Goal: Task Accomplishment & Management: Complete application form

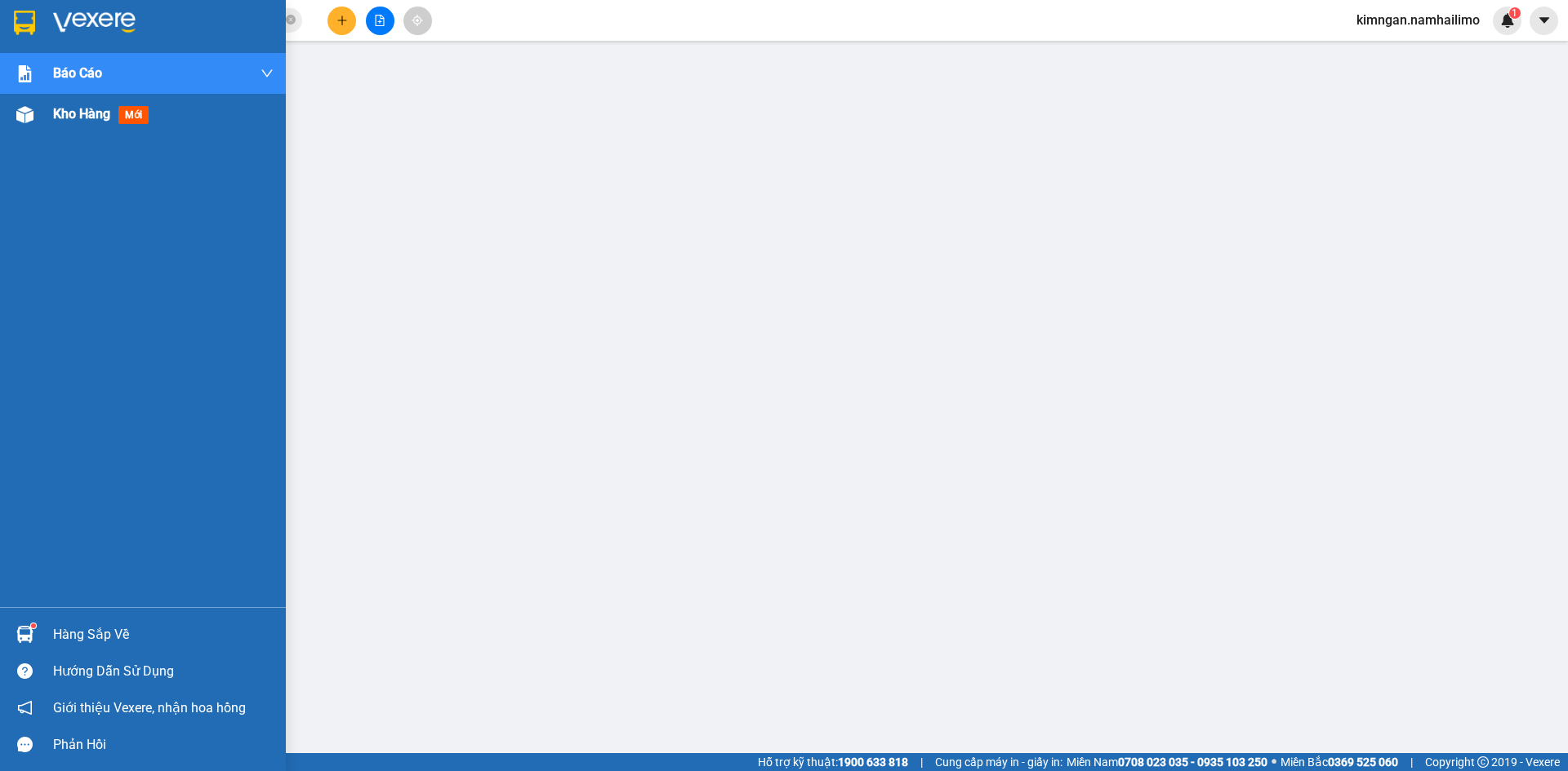
click at [32, 118] on img at bounding box center [24, 114] width 17 height 17
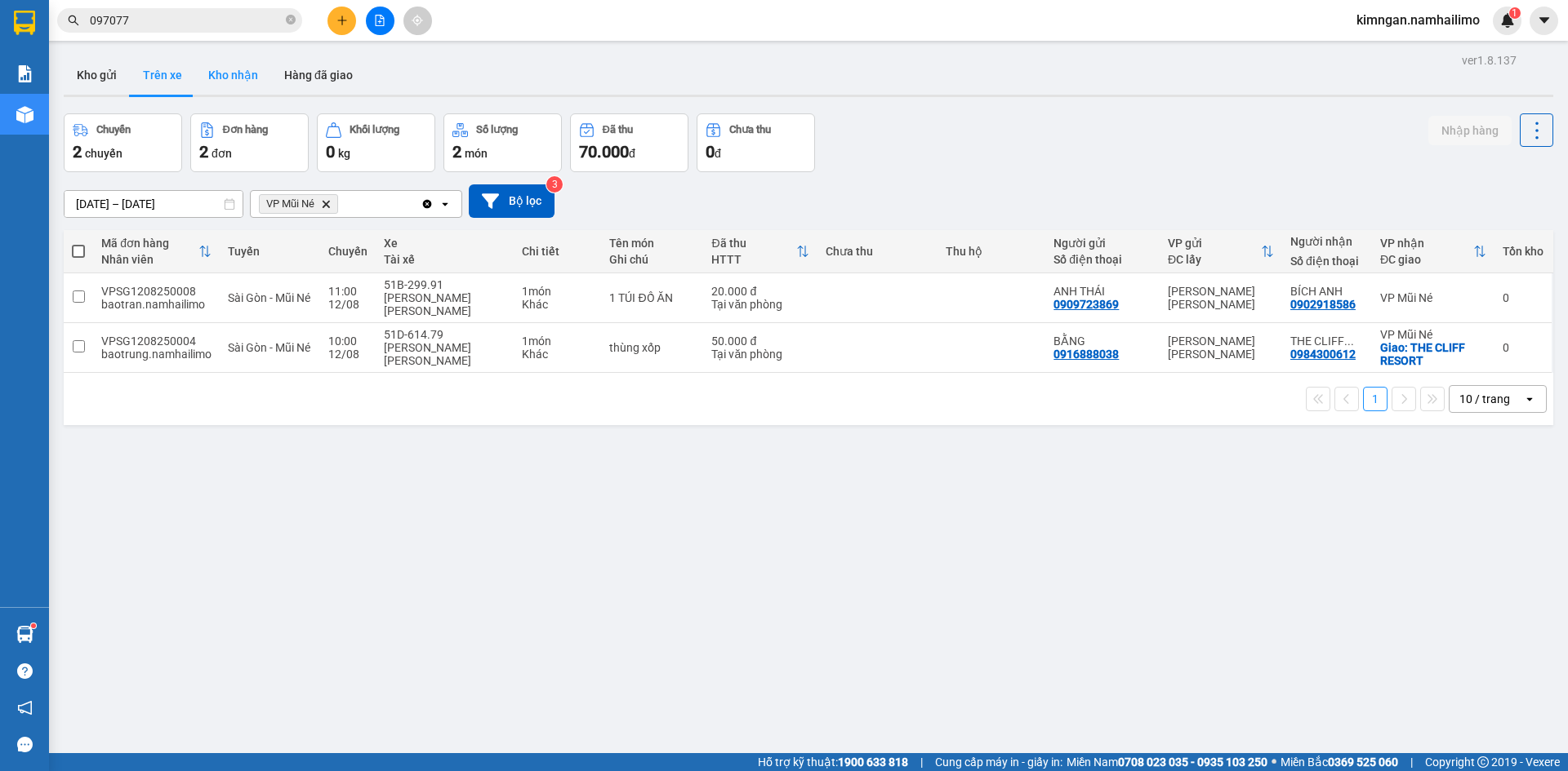
click at [196, 79] on button "Kho nhận" at bounding box center [233, 75] width 76 height 39
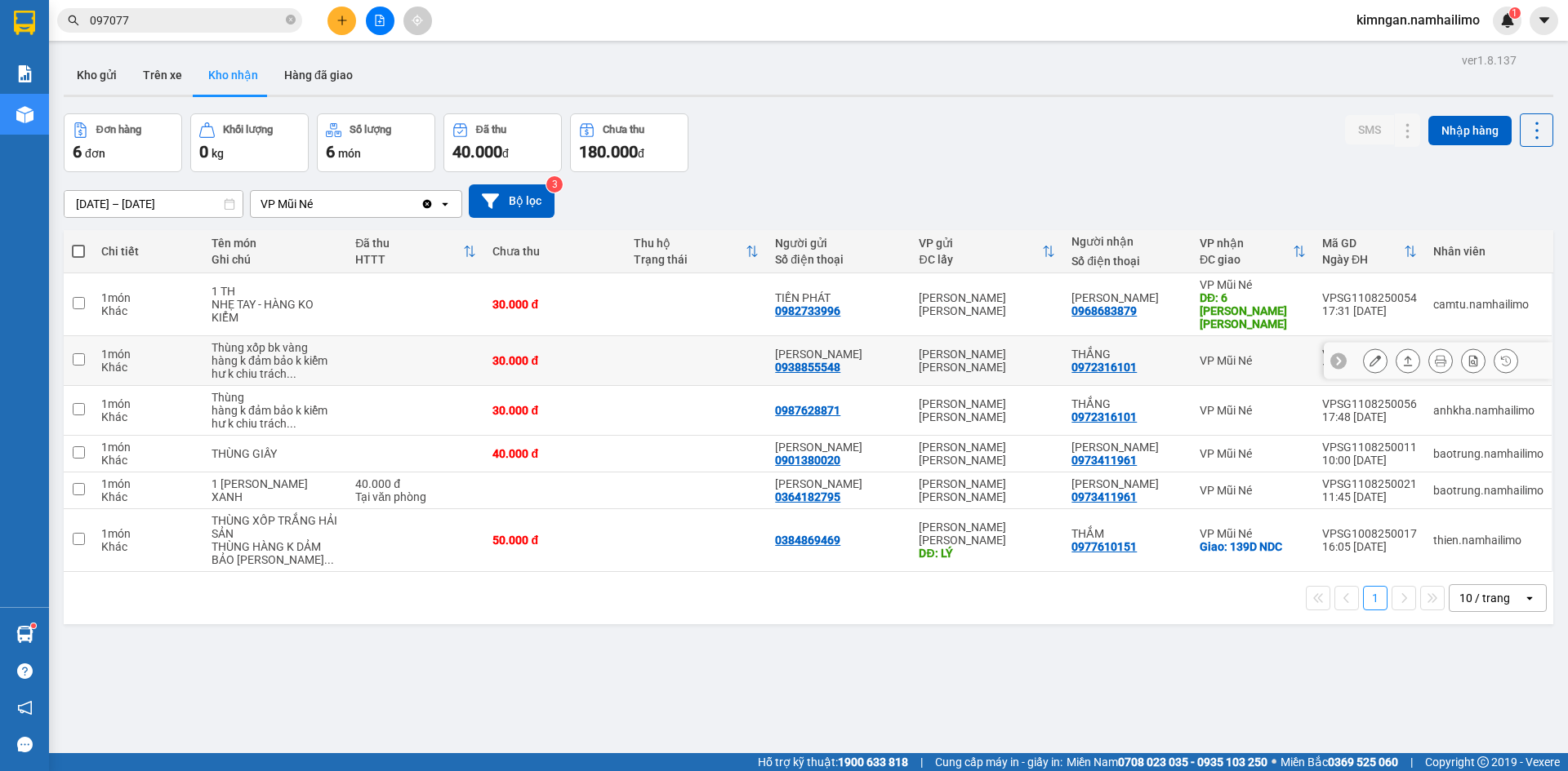
click at [84, 353] on input "checkbox" at bounding box center [79, 360] width 13 height 13
checkbox input "true"
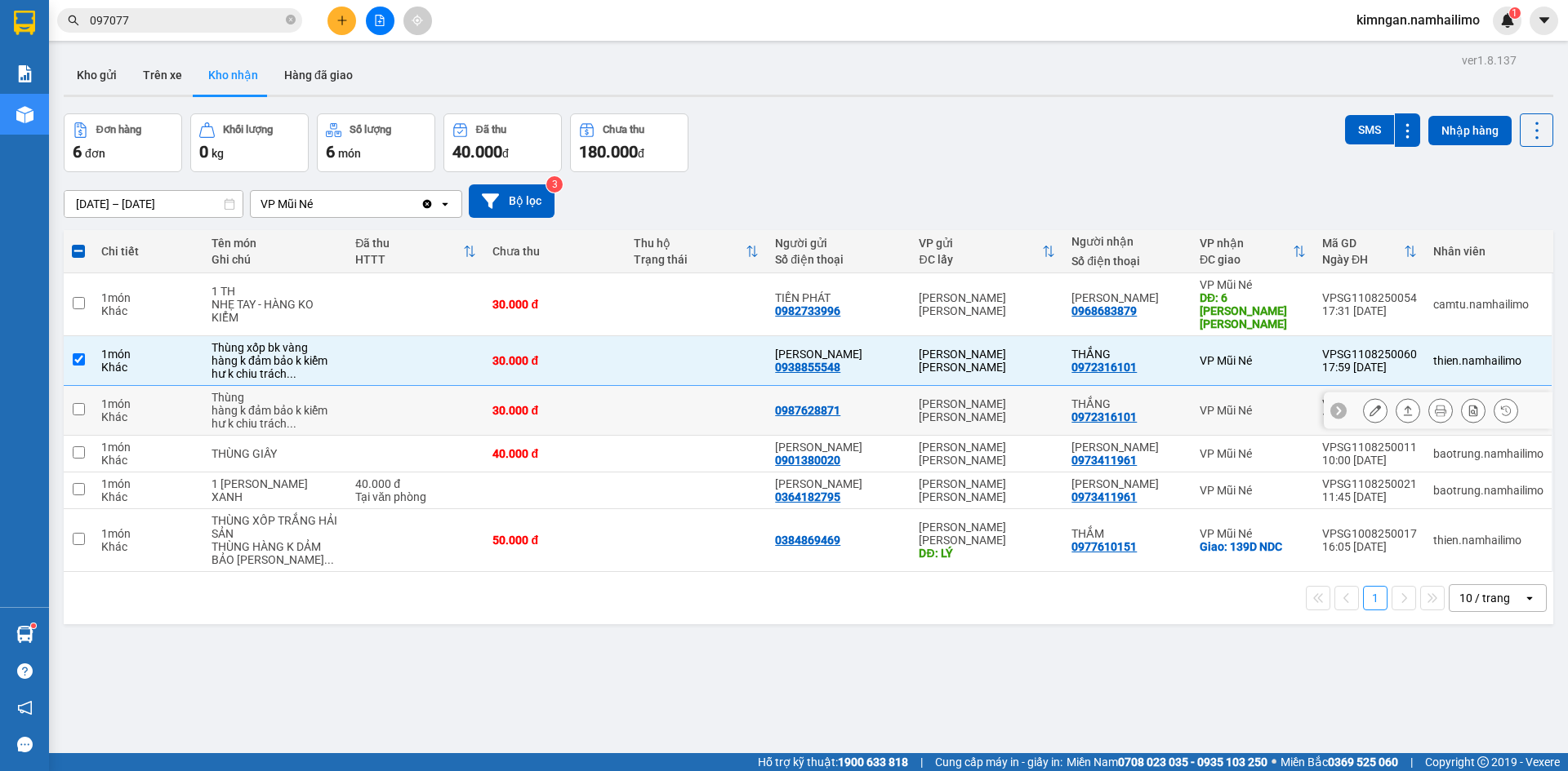
click at [79, 403] on input "checkbox" at bounding box center [79, 410] width 13 height 13
checkbox input "true"
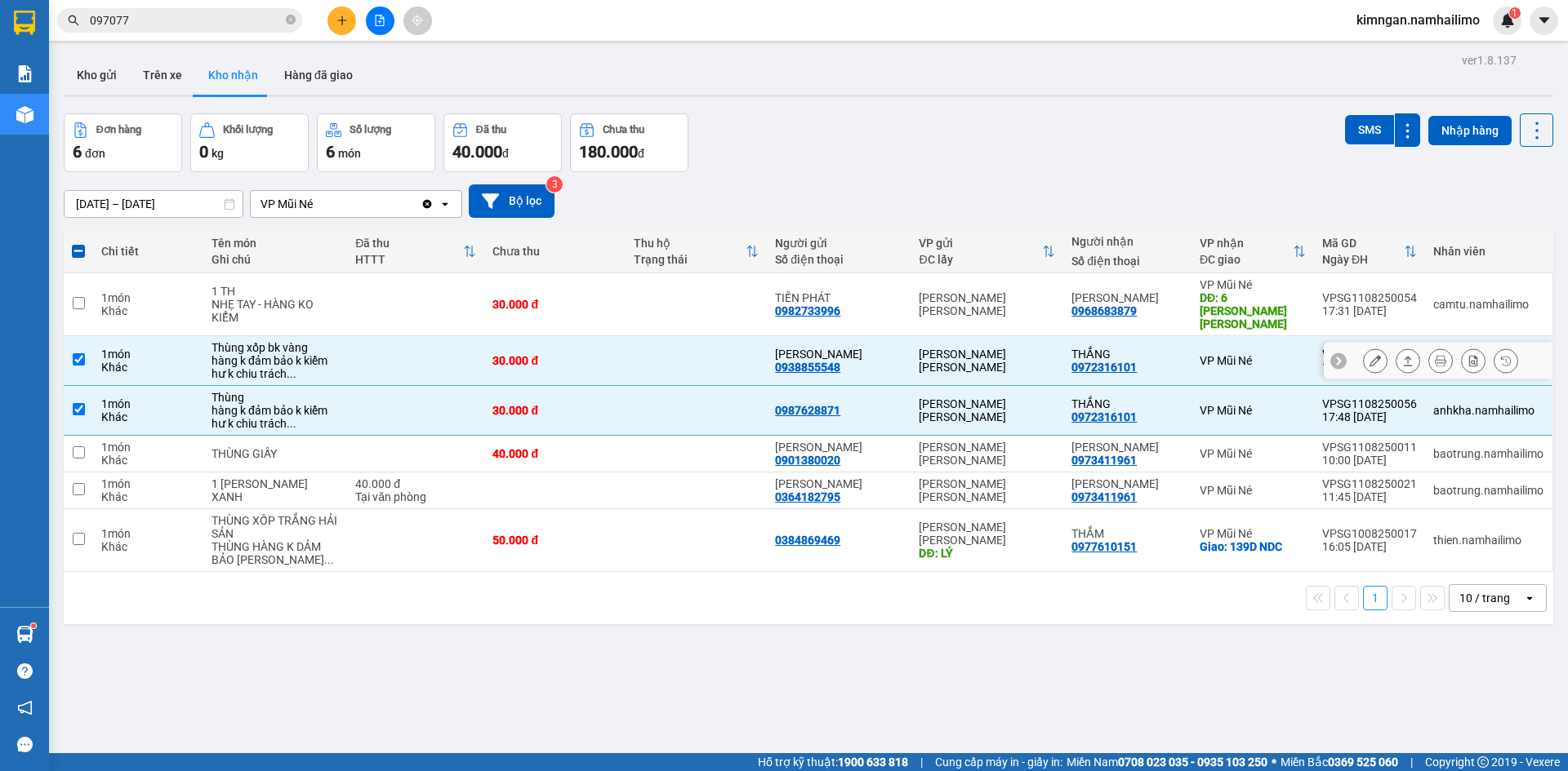
click at [1368, 347] on button at bounding box center [1374, 361] width 22 height 29
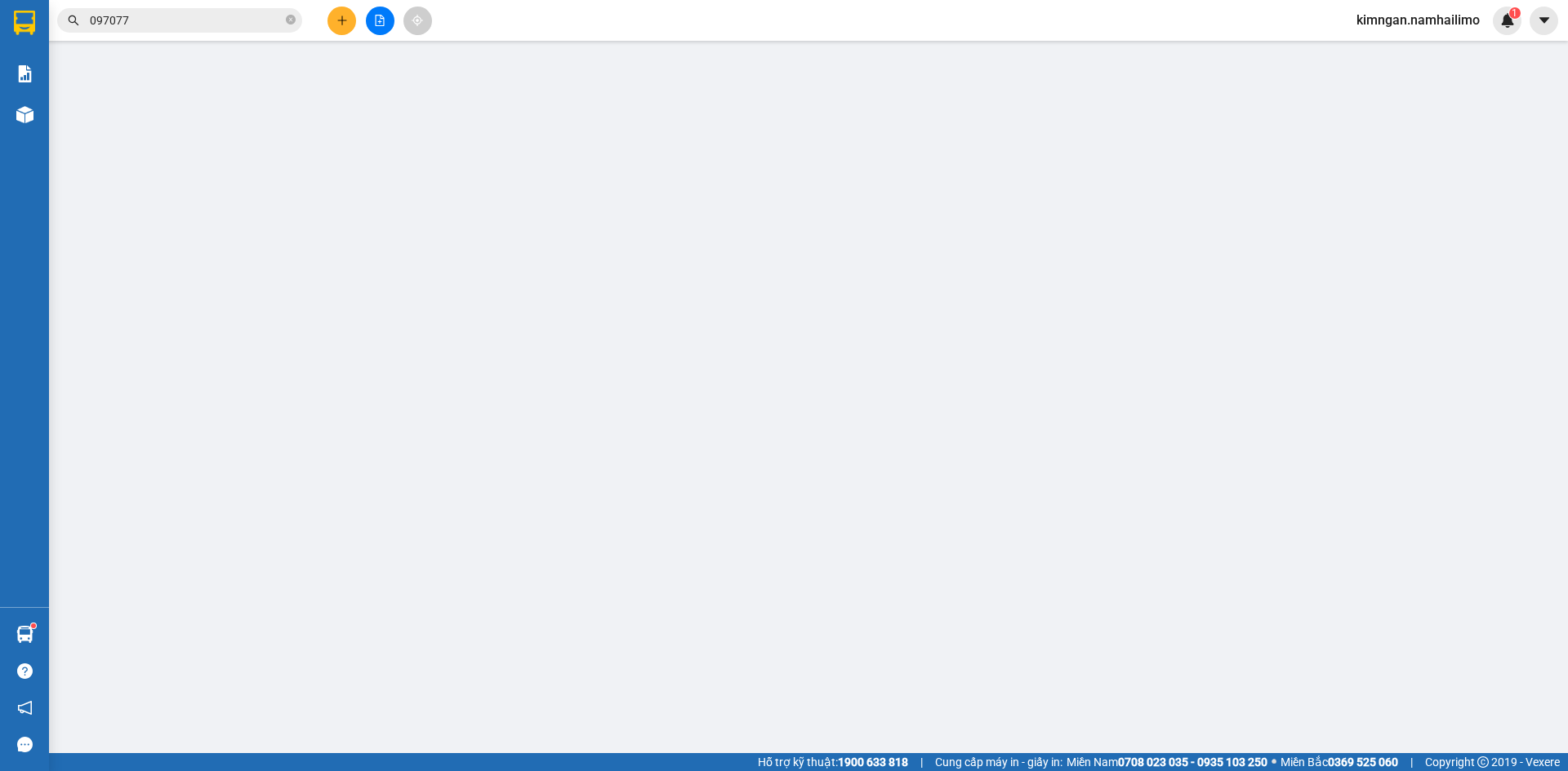
type input "0938855548"
type input "[PERSON_NAME]"
type input "0972316101"
type input "THẮNG"
type input "30.000"
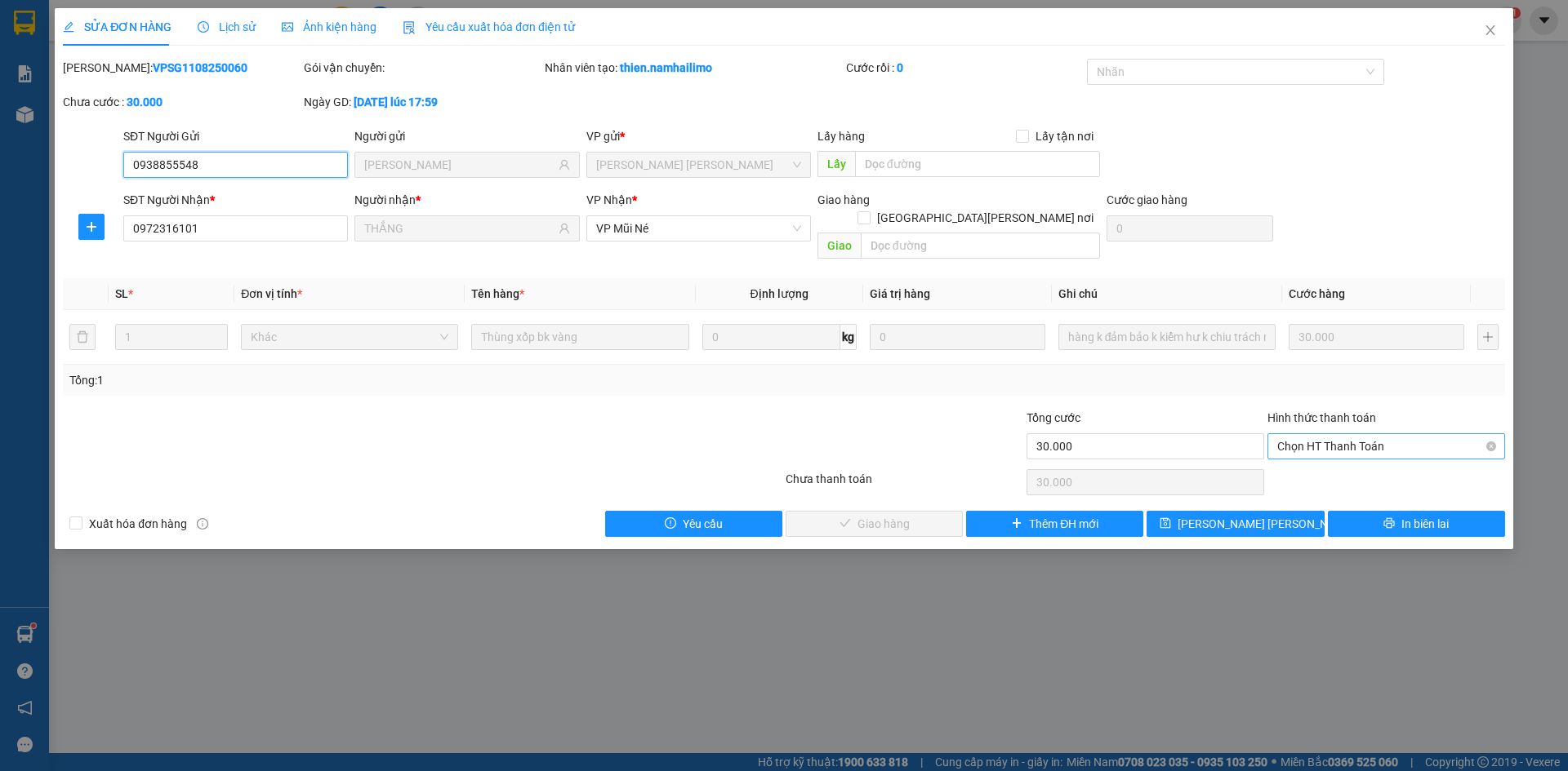
click at [1312, 434] on span "Chọn HT Thanh Toán" at bounding box center [1386, 446] width 218 height 24
click at [1328, 454] on div "Tại văn phòng" at bounding box center [1386, 461] width 218 height 18
type input "0"
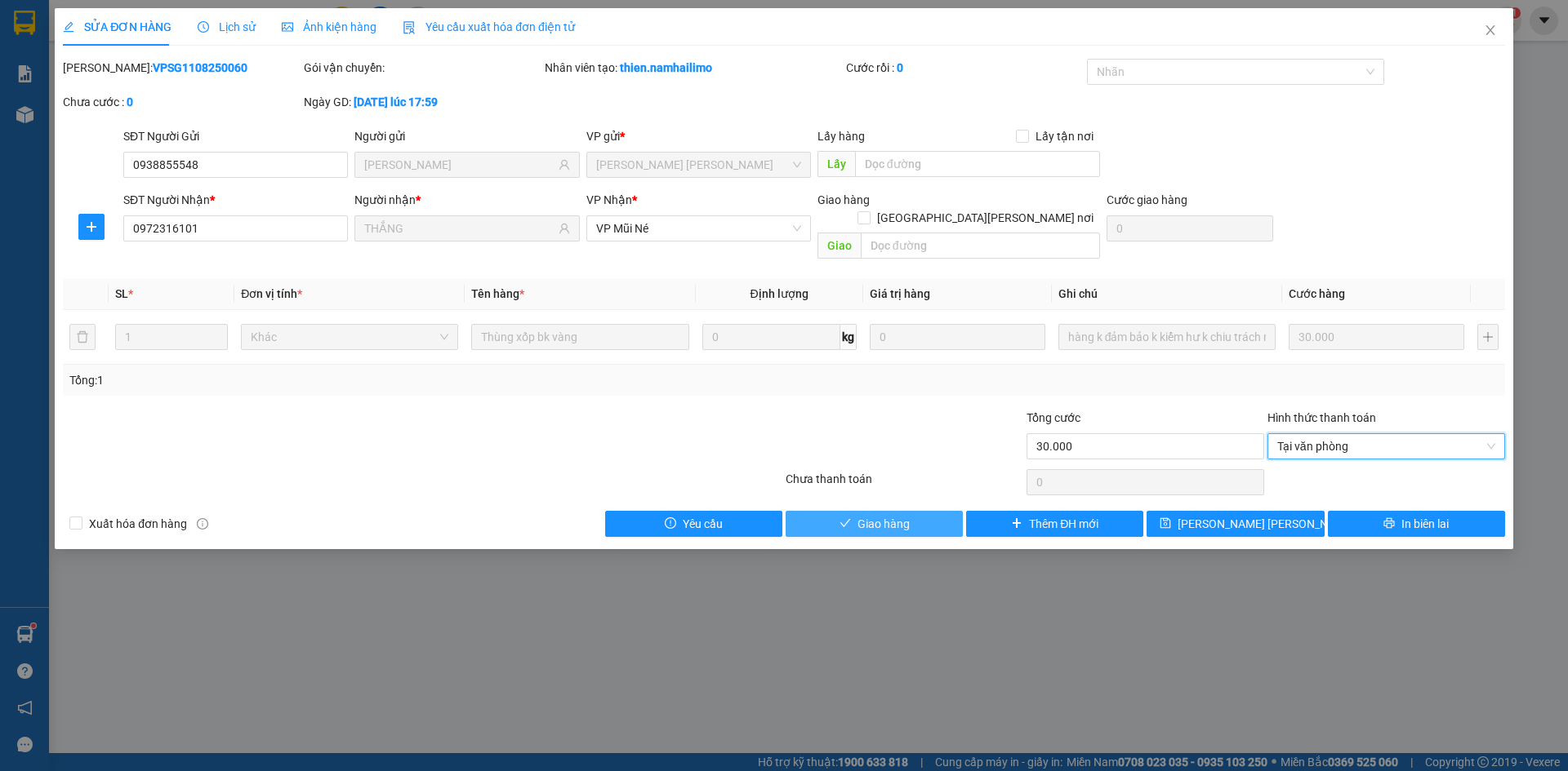
click at [855, 511] on button "Giao hàng" at bounding box center [875, 524] width 178 height 26
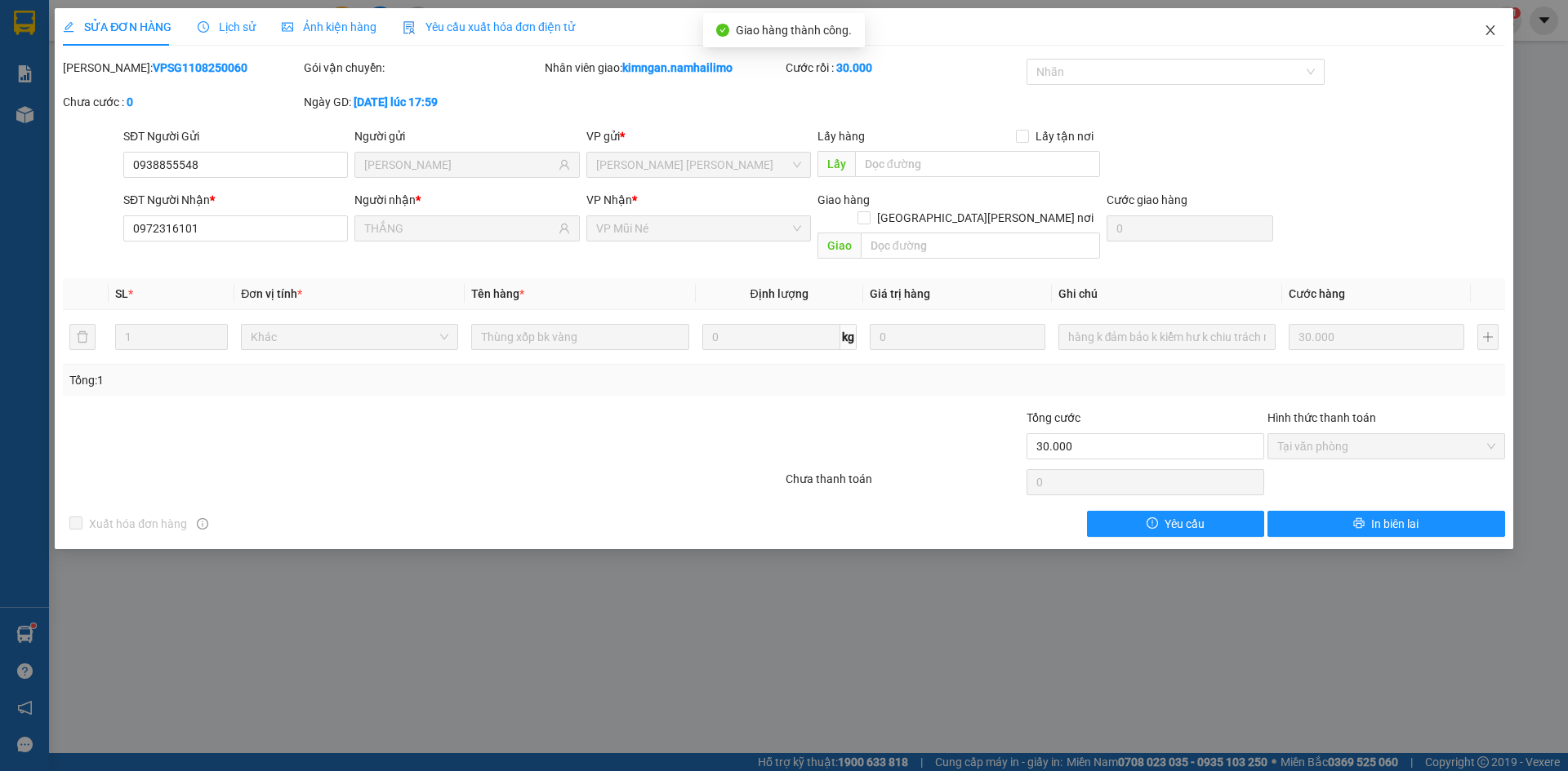
click at [1492, 25] on icon "close" at bounding box center [1490, 30] width 13 height 13
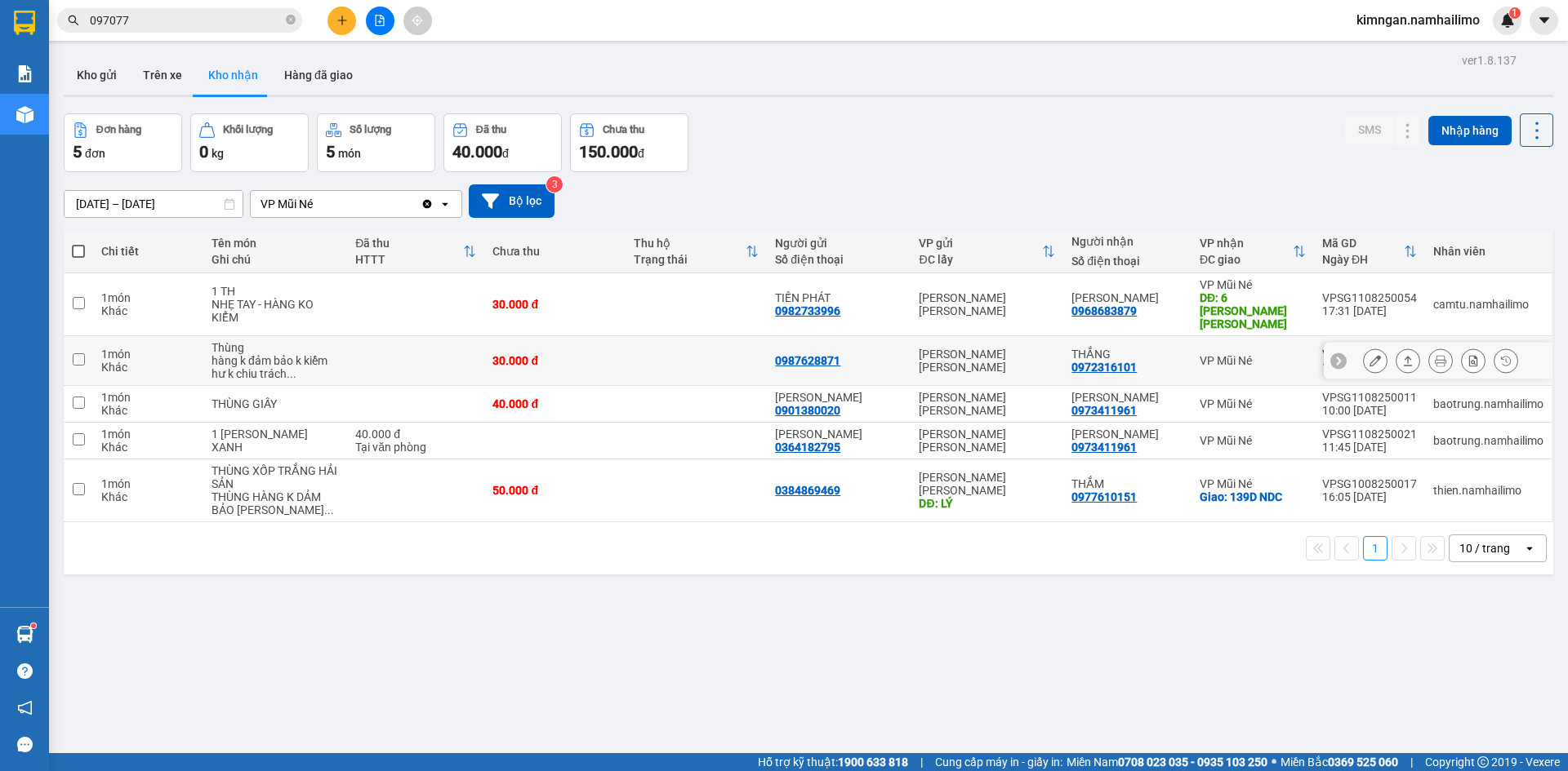
click at [1370, 355] on icon at bounding box center [1375, 360] width 12 height 12
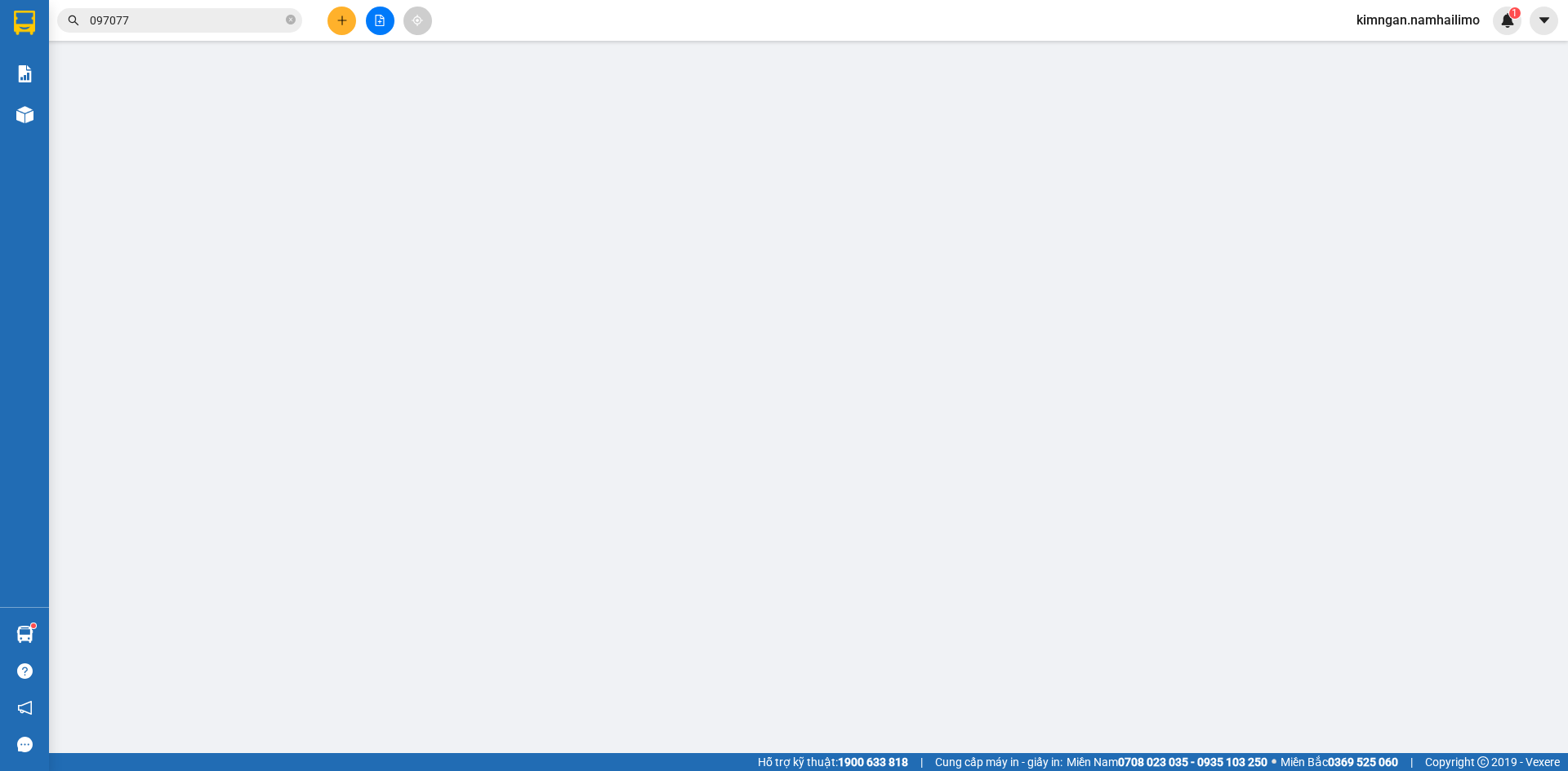
type input "0987628871"
type input "0972316101"
type input "THẮNG"
type input "30.000"
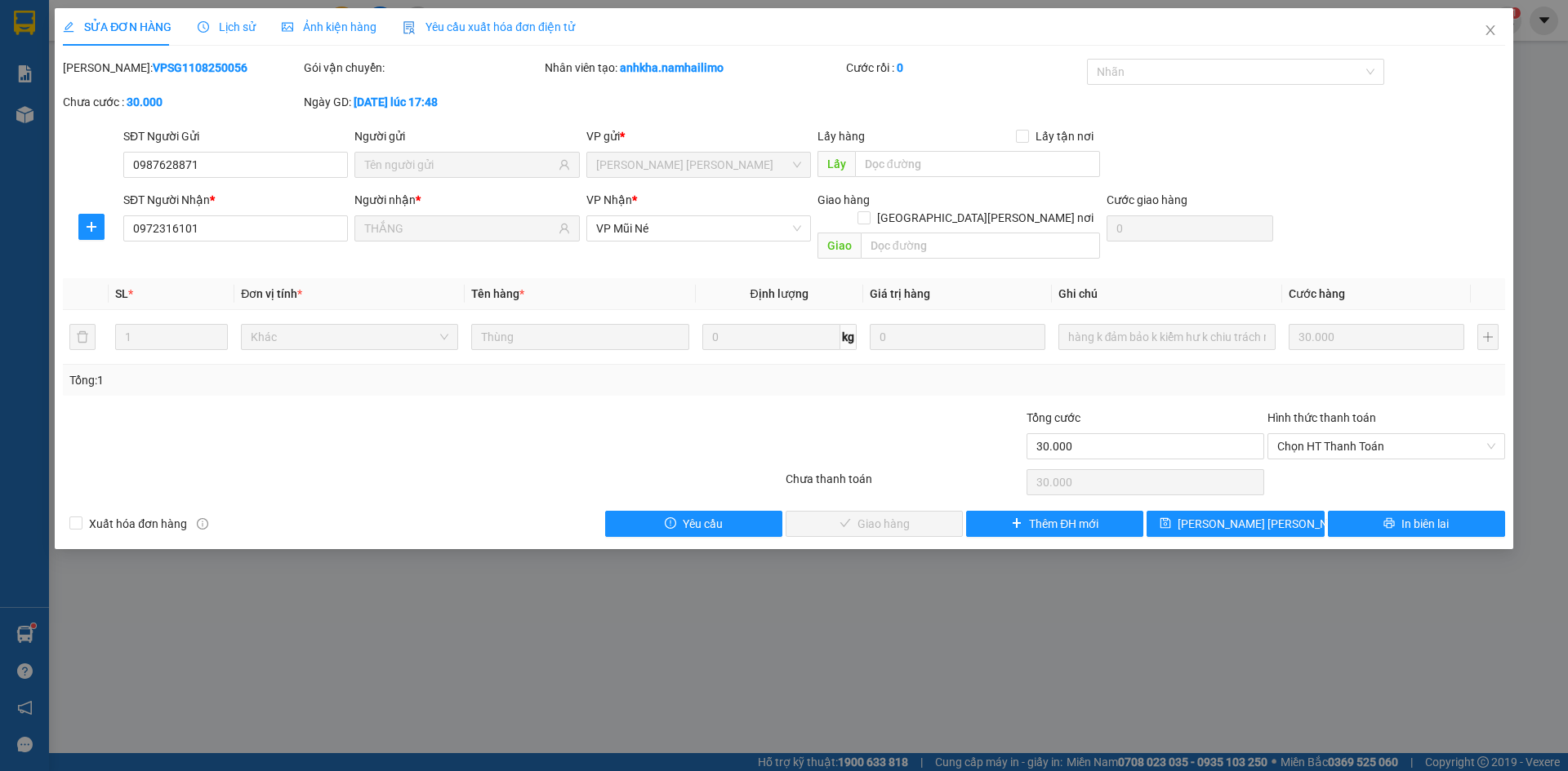
click at [1329, 412] on div "Hình thức thanh toán" at bounding box center [1386, 420] width 238 height 24
drag, startPoint x: 1331, startPoint y: 429, endPoint x: 1322, endPoint y: 441, distance: 15.0
click at [1332, 434] on span "Chọn HT Thanh Toán" at bounding box center [1386, 446] width 218 height 24
click at [1307, 475] on div "Total Paid Fee 0 Total UnPaid Fee 30.000 Cash Collection Total Fee Mã ĐH: VPSG1…" at bounding box center [784, 298] width 1442 height 478
click at [1305, 467] on div "Chọn HT Thanh Toán" at bounding box center [1386, 482] width 241 height 32
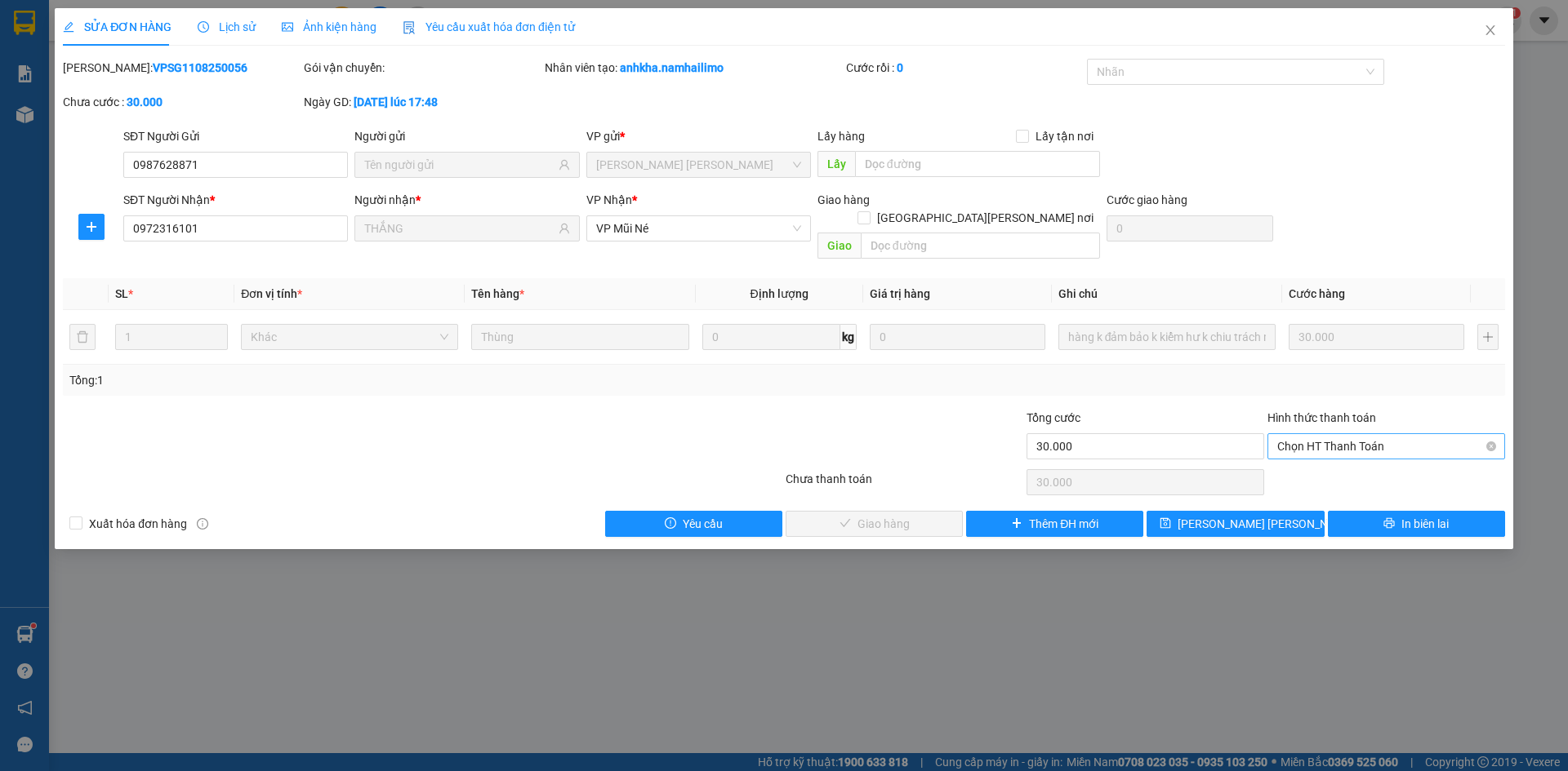
click at [1344, 434] on span "Chọn HT Thanh Toán" at bounding box center [1386, 446] width 218 height 24
click at [1324, 467] on div "Tại văn phòng" at bounding box center [1386, 461] width 218 height 18
type input "0"
click at [890, 515] on span "Giao hàng" at bounding box center [884, 524] width 52 height 18
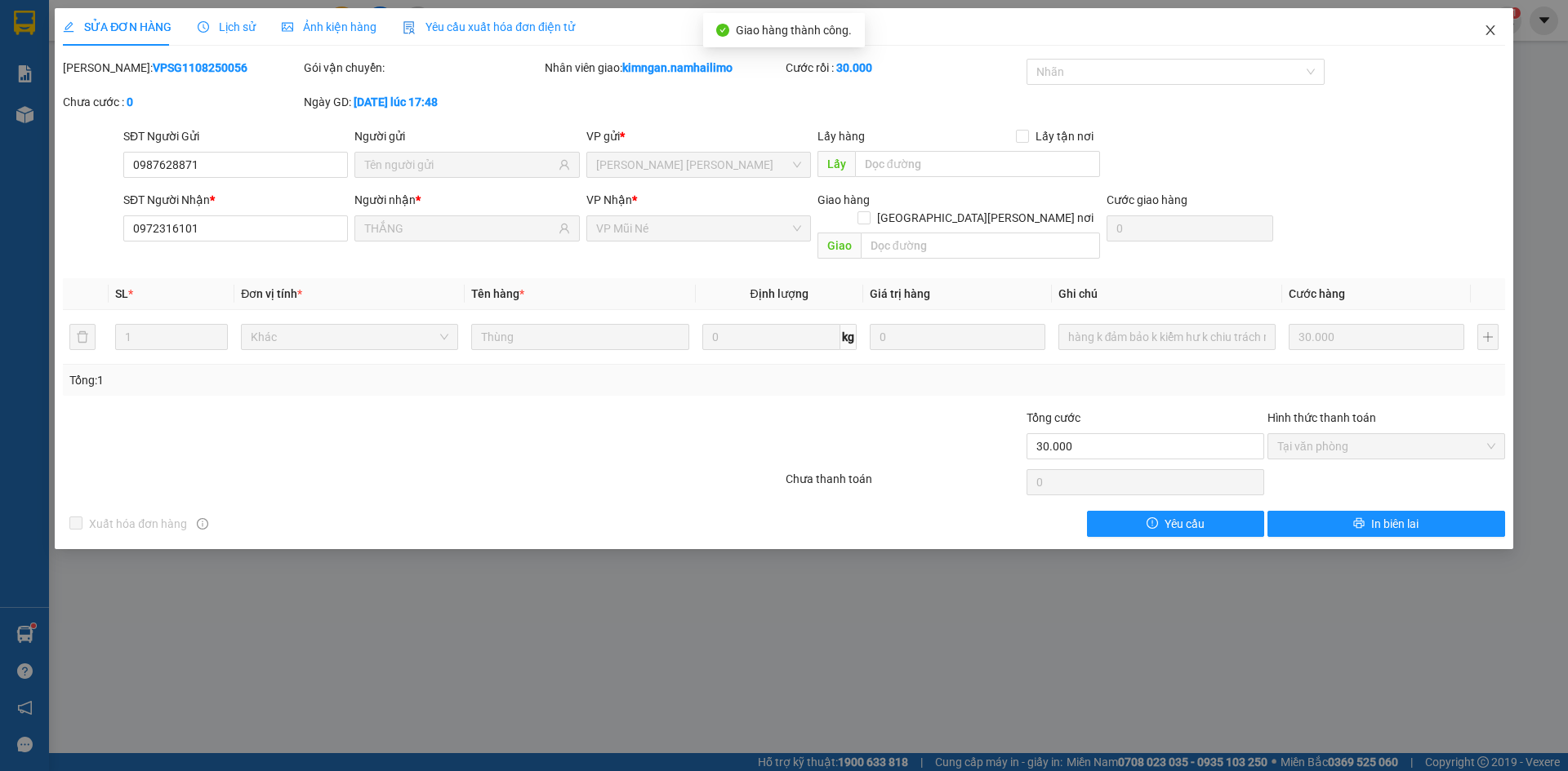
click at [1489, 38] on span "Close" at bounding box center [1490, 30] width 46 height 46
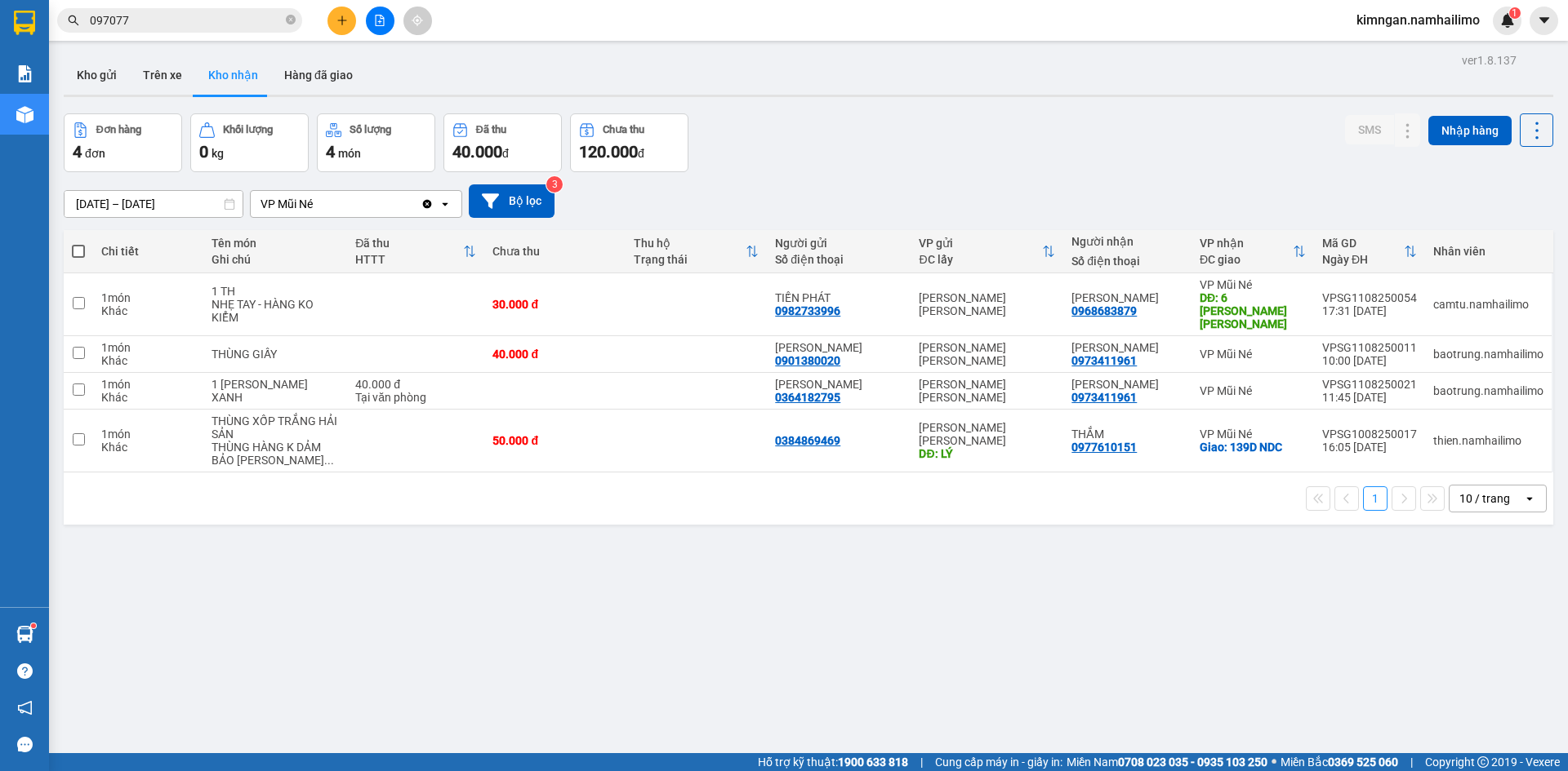
click at [161, 13] on input "097077" at bounding box center [186, 21] width 193 height 18
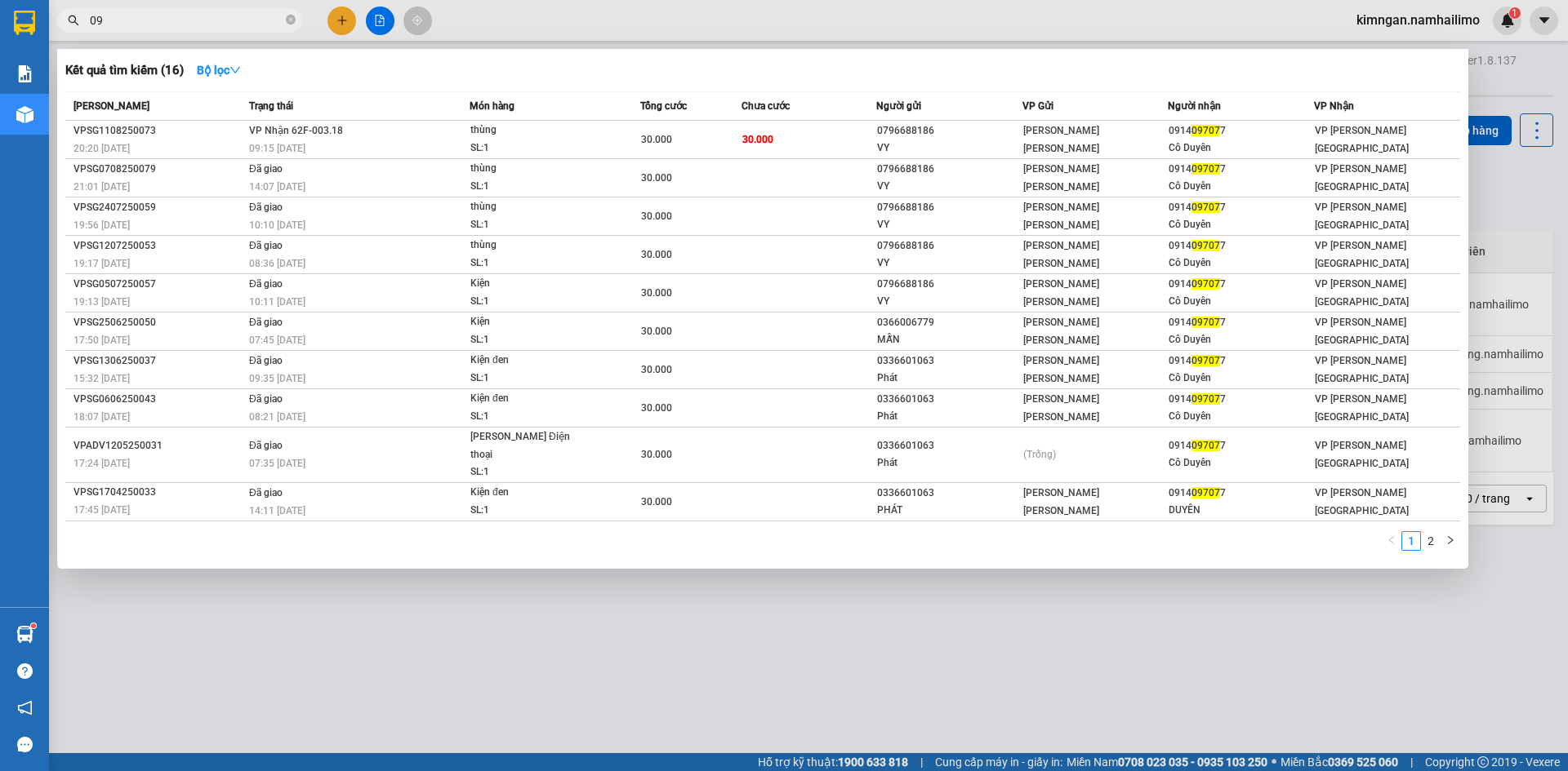
type input "0"
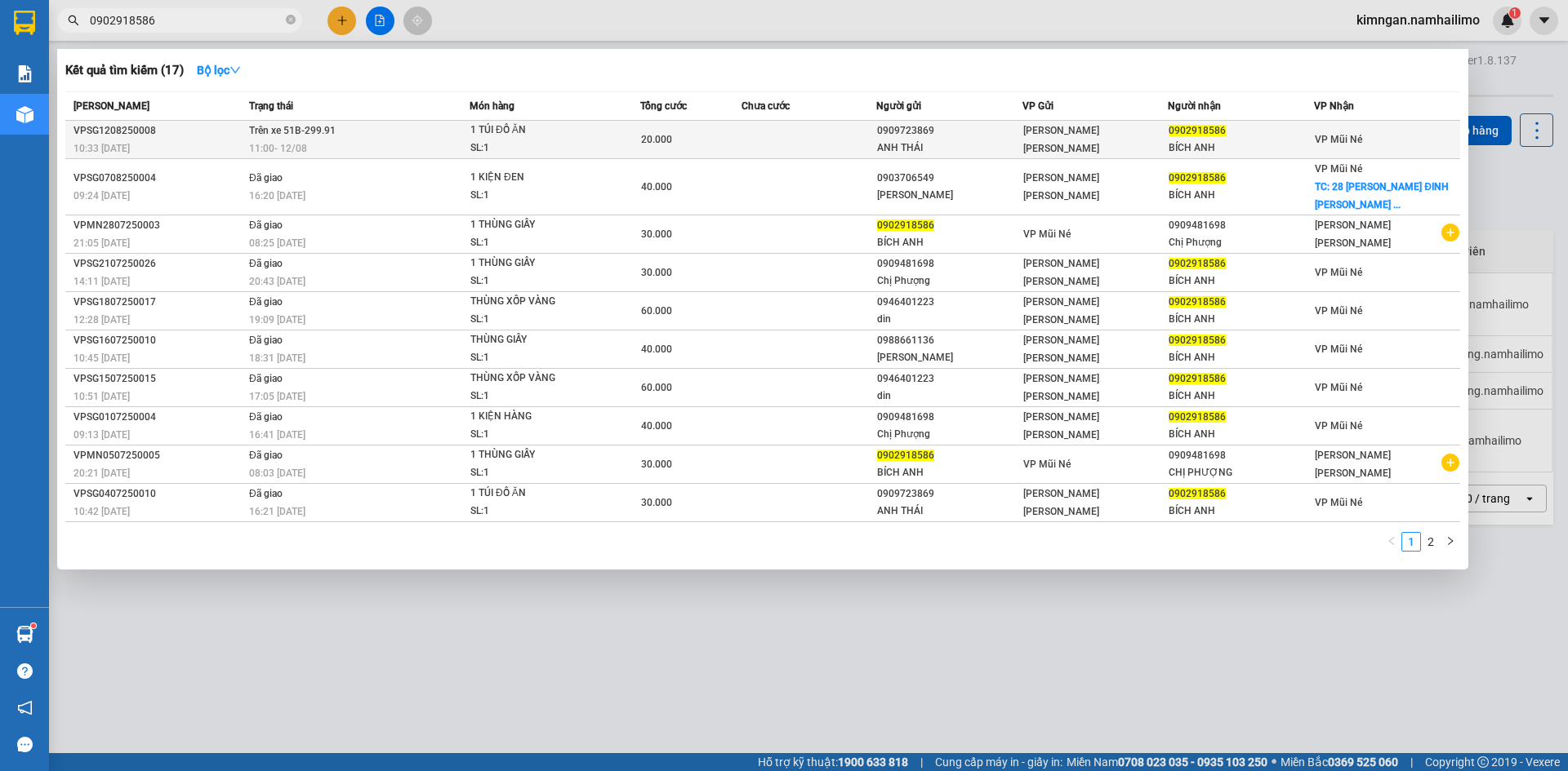
type input "0902918586"
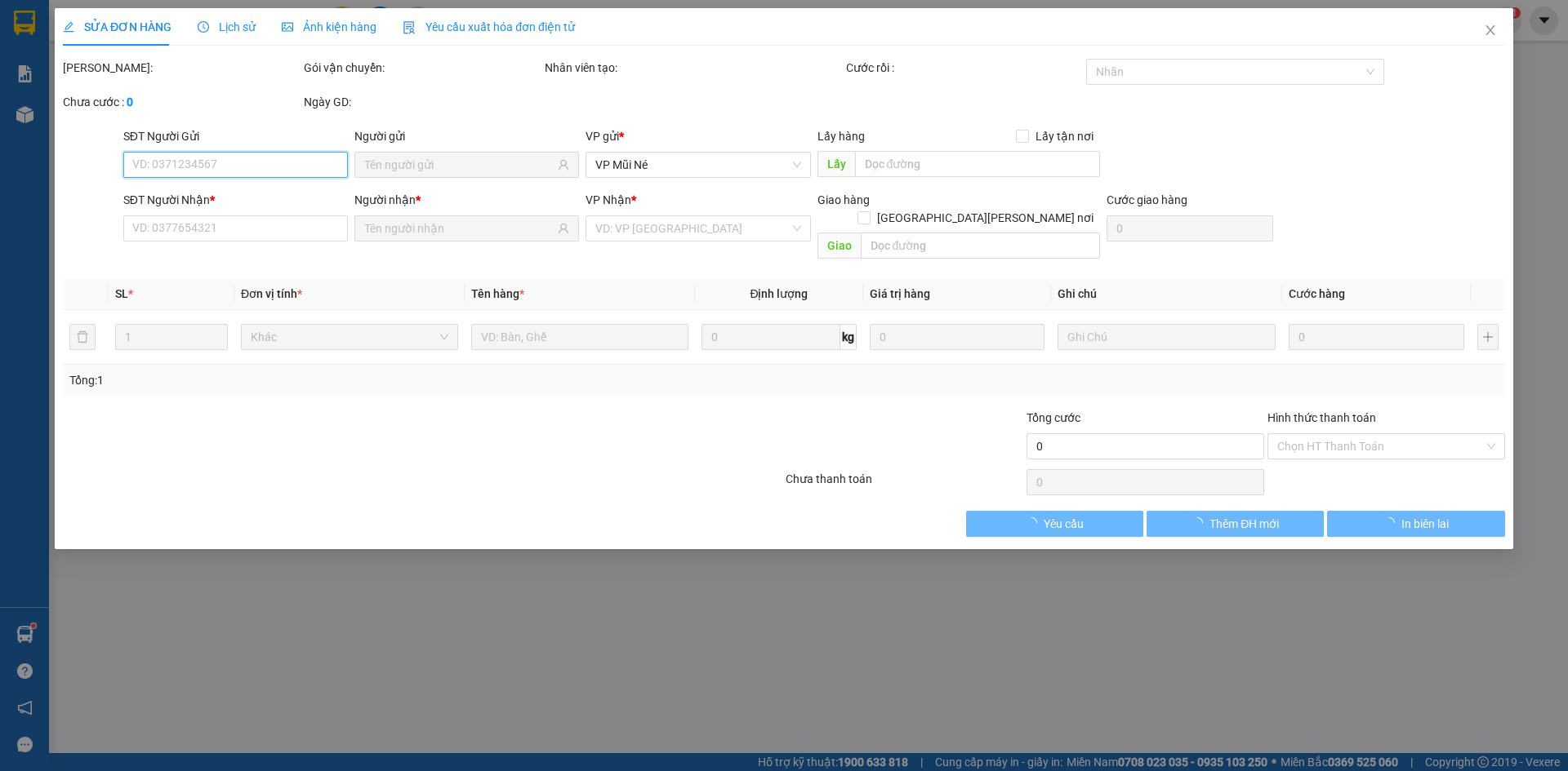
type input "0909723869"
type input "ANH THÁI"
type input "0902918586"
type input "BÍCH ANH"
type input "20.000"
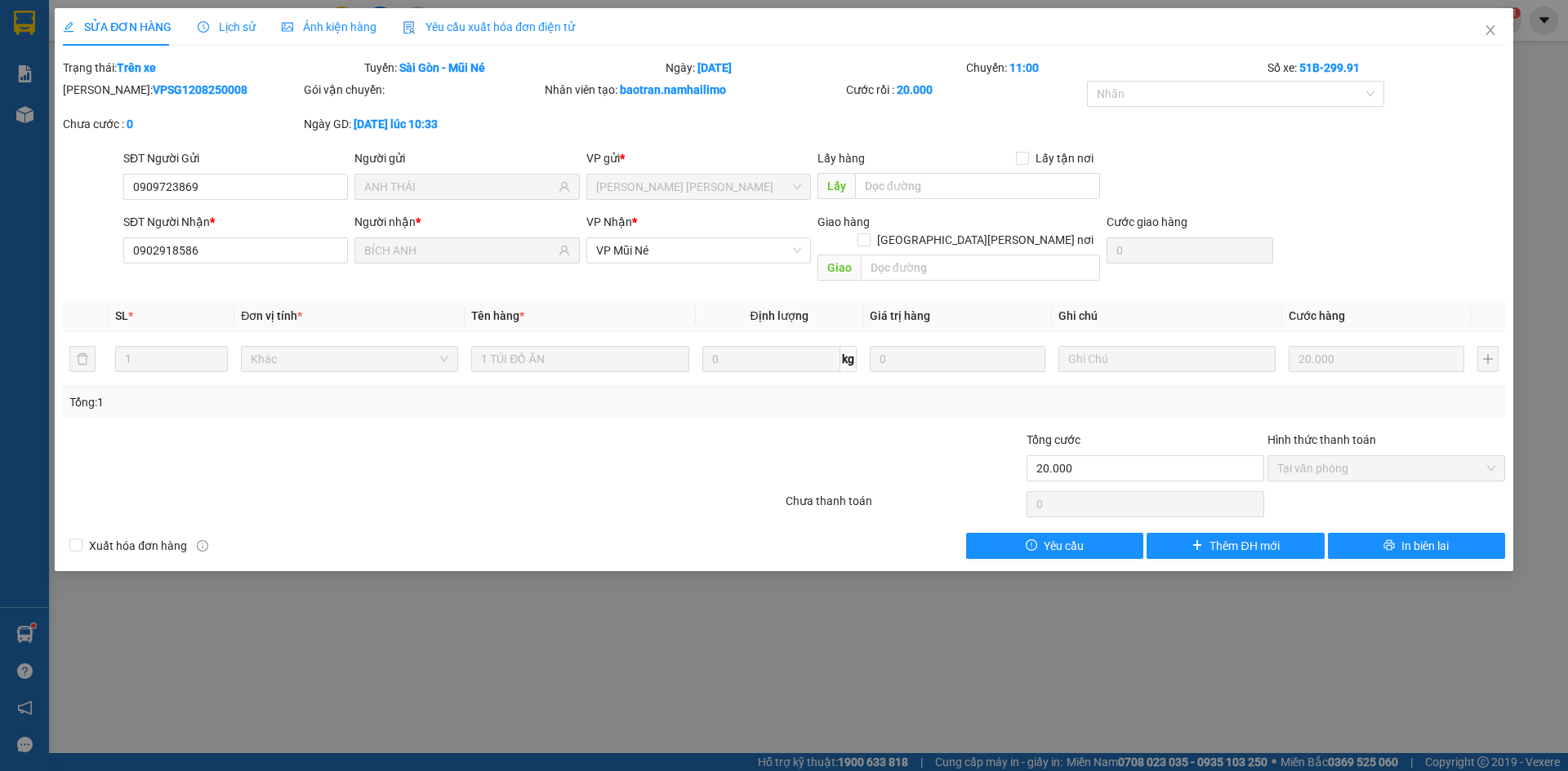
click at [237, 30] on span "Lịch sử" at bounding box center [226, 27] width 58 height 13
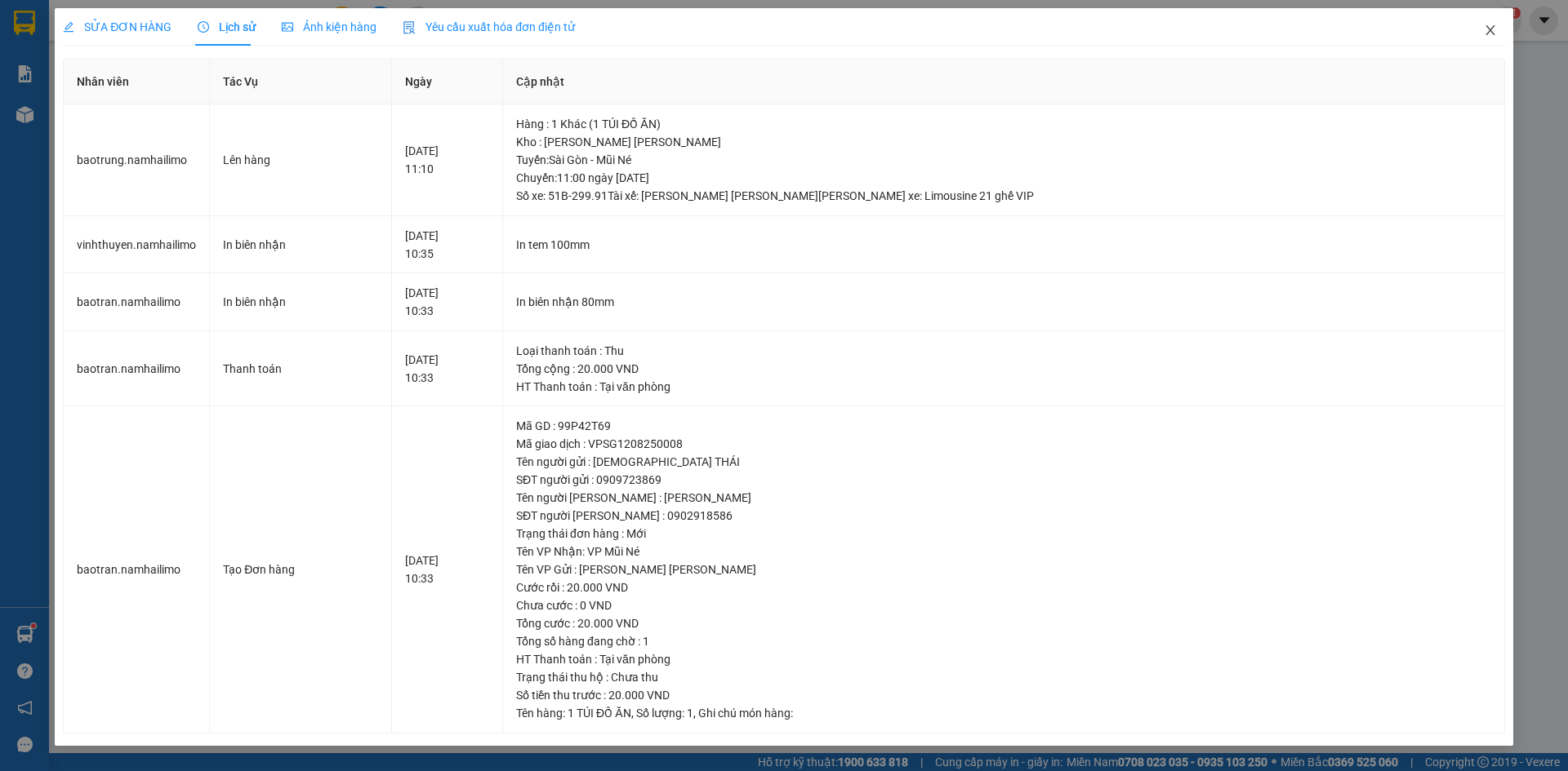
click at [1493, 38] on span "Close" at bounding box center [1490, 30] width 46 height 46
